Goal: Task Accomplishment & Management: Manage account settings

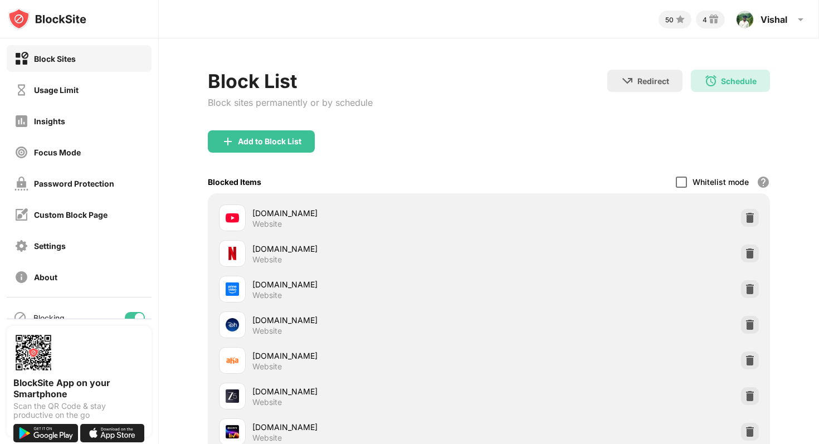
click at [684, 180] on div at bounding box center [681, 182] width 11 height 11
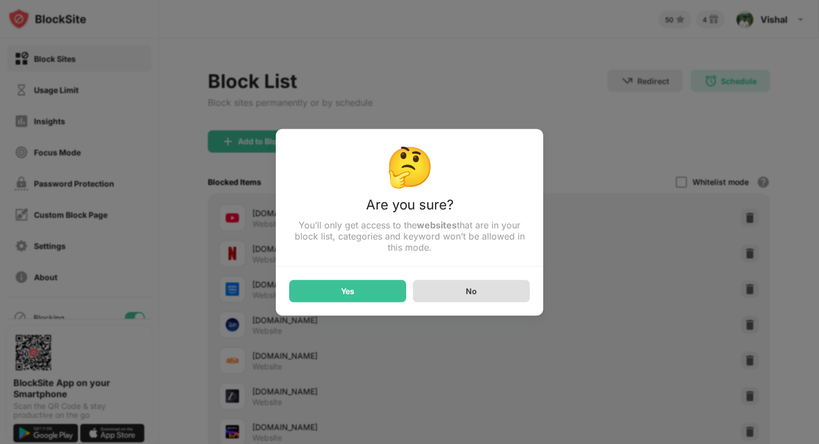
click at [462, 295] on div "No" at bounding box center [471, 291] width 117 height 22
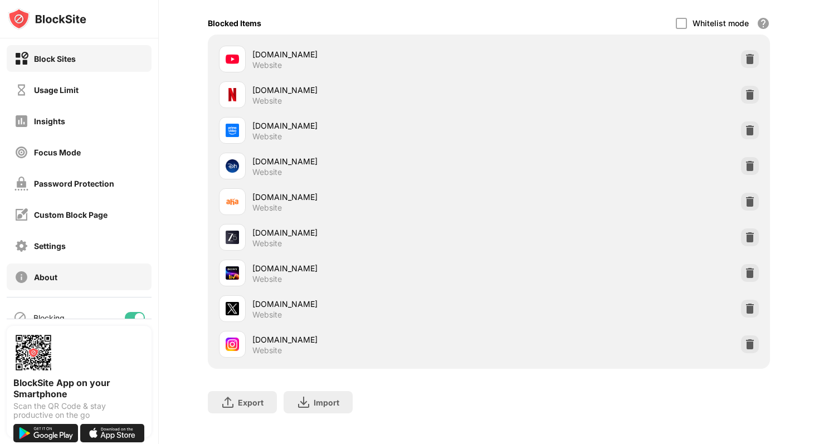
scroll to position [46, 0]
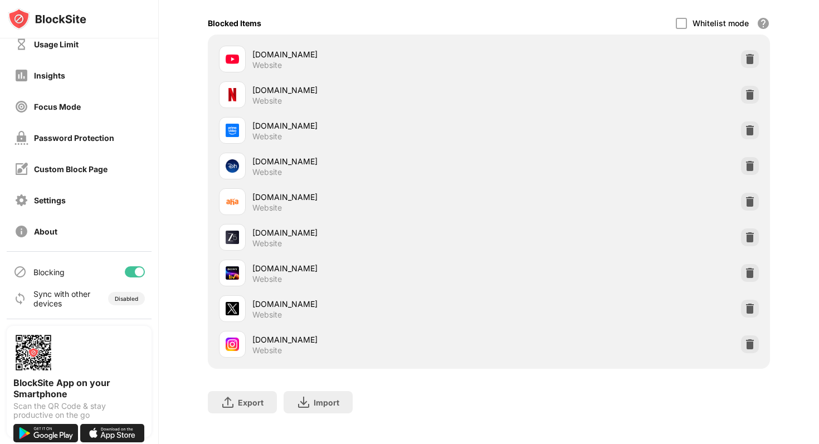
click at [129, 270] on div at bounding box center [135, 271] width 20 height 11
